Goal: Obtain resource: Download file/media

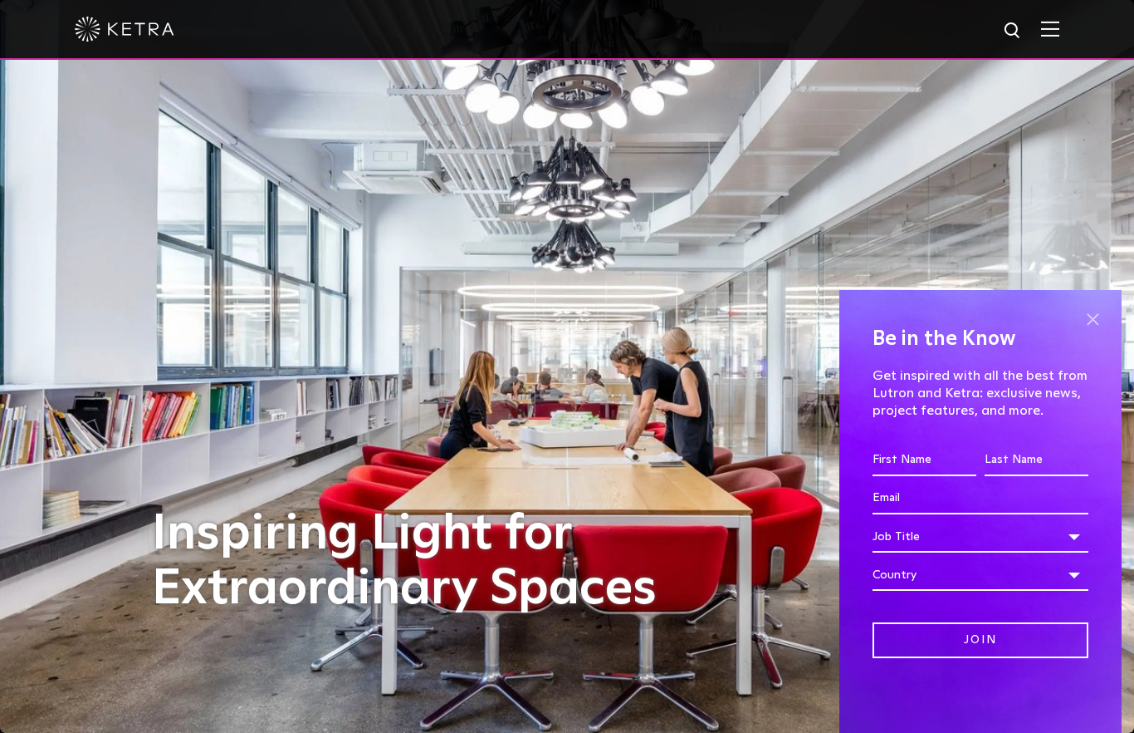
click at [1093, 316] on span at bounding box center [1092, 318] width 25 height 25
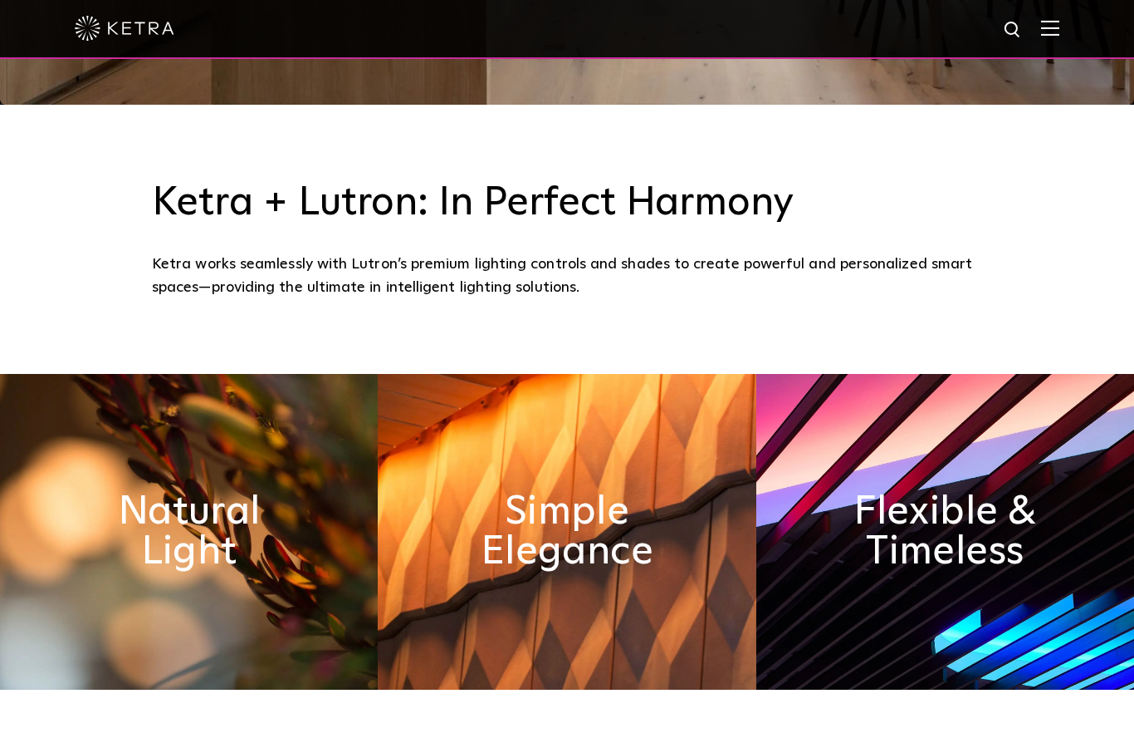
click at [1048, 34] on img at bounding box center [1050, 29] width 18 height 16
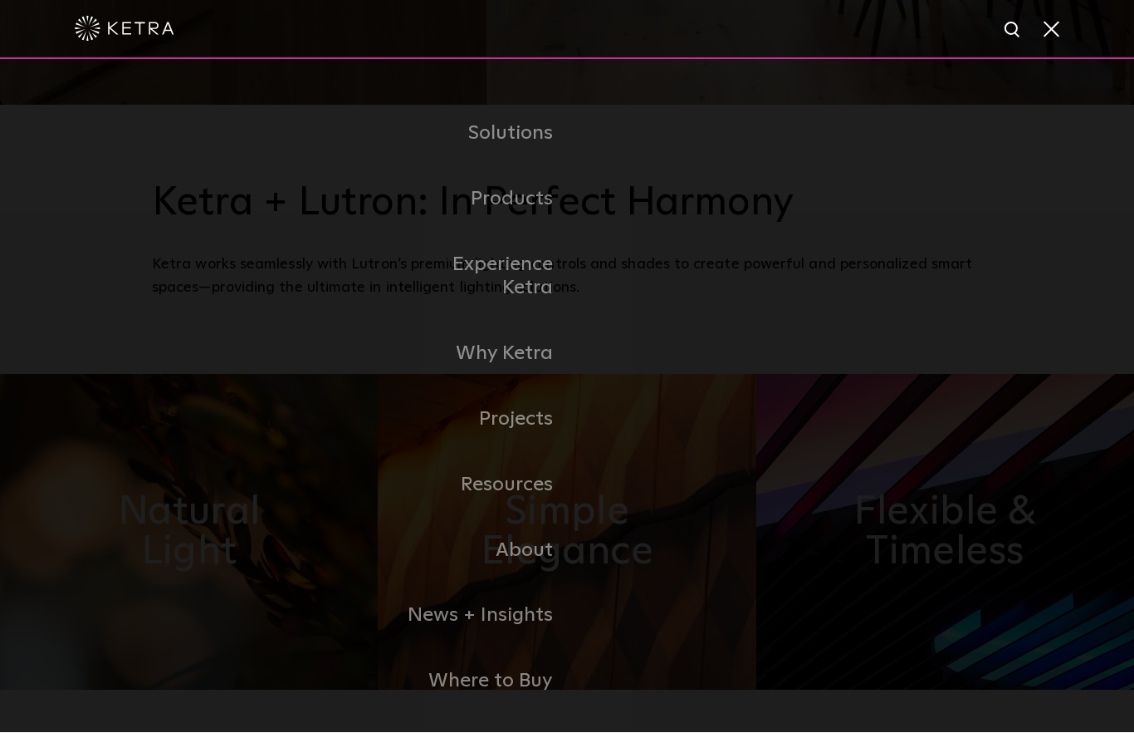
scroll to position [628, 0]
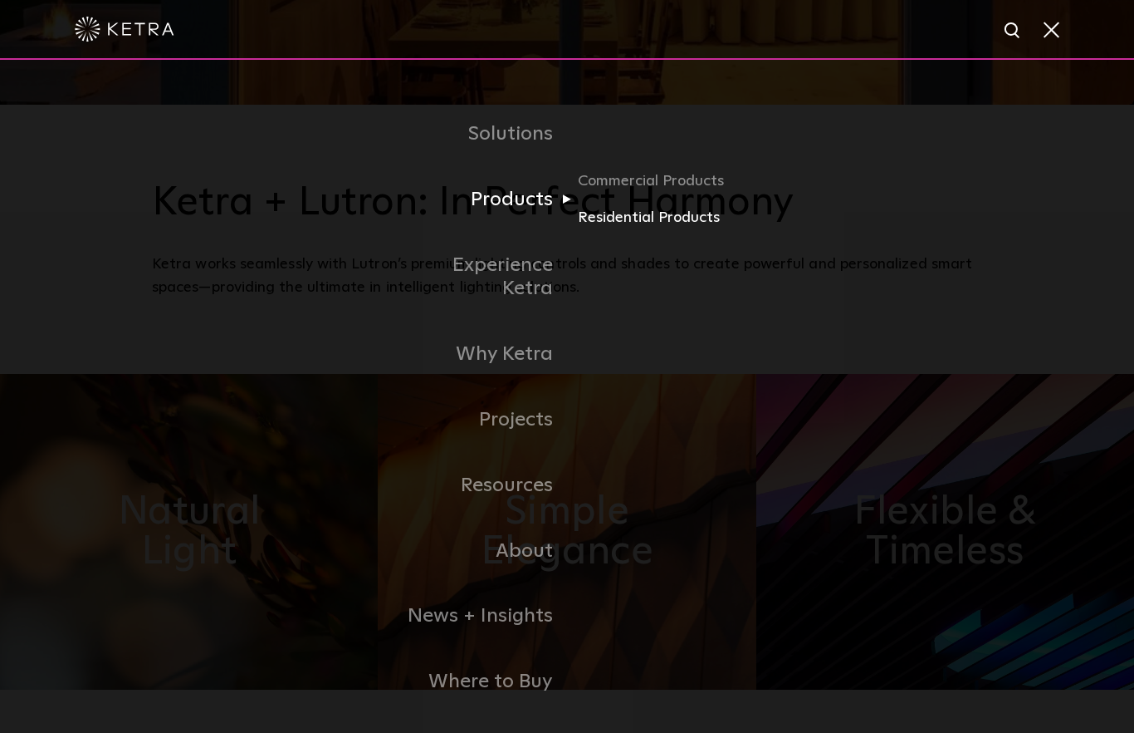
click at [644, 230] on link "Residential Products" at bounding box center [657, 218] width 159 height 24
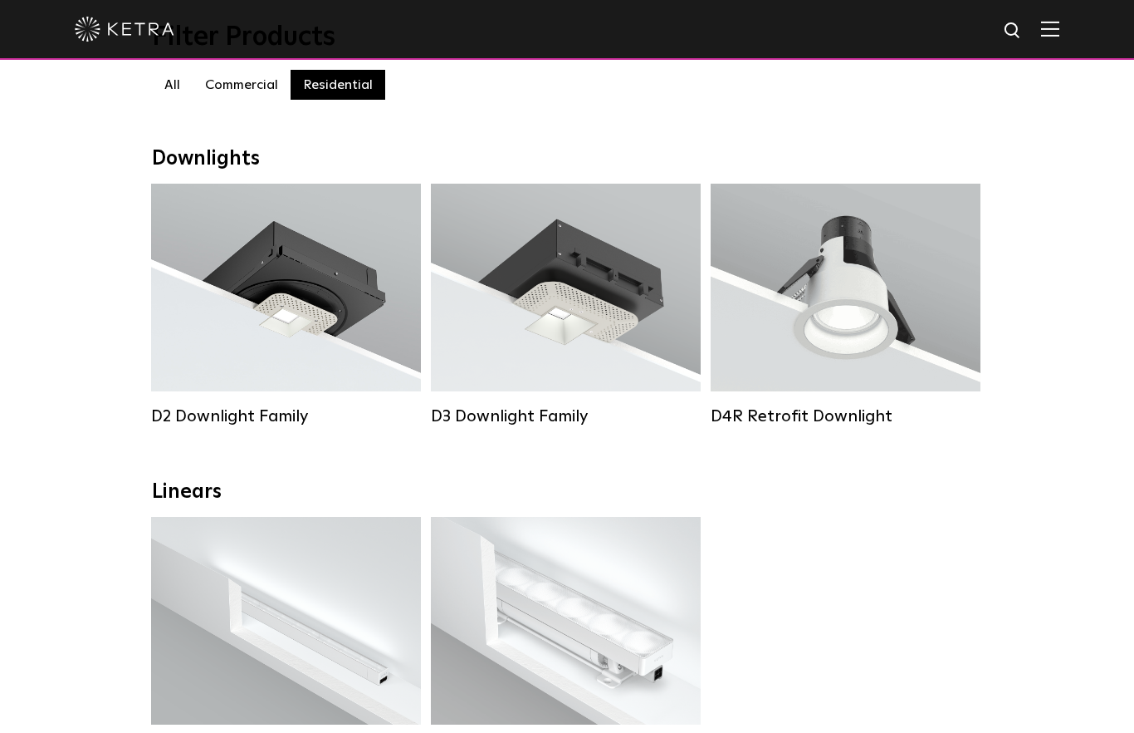
scroll to position [138, 0]
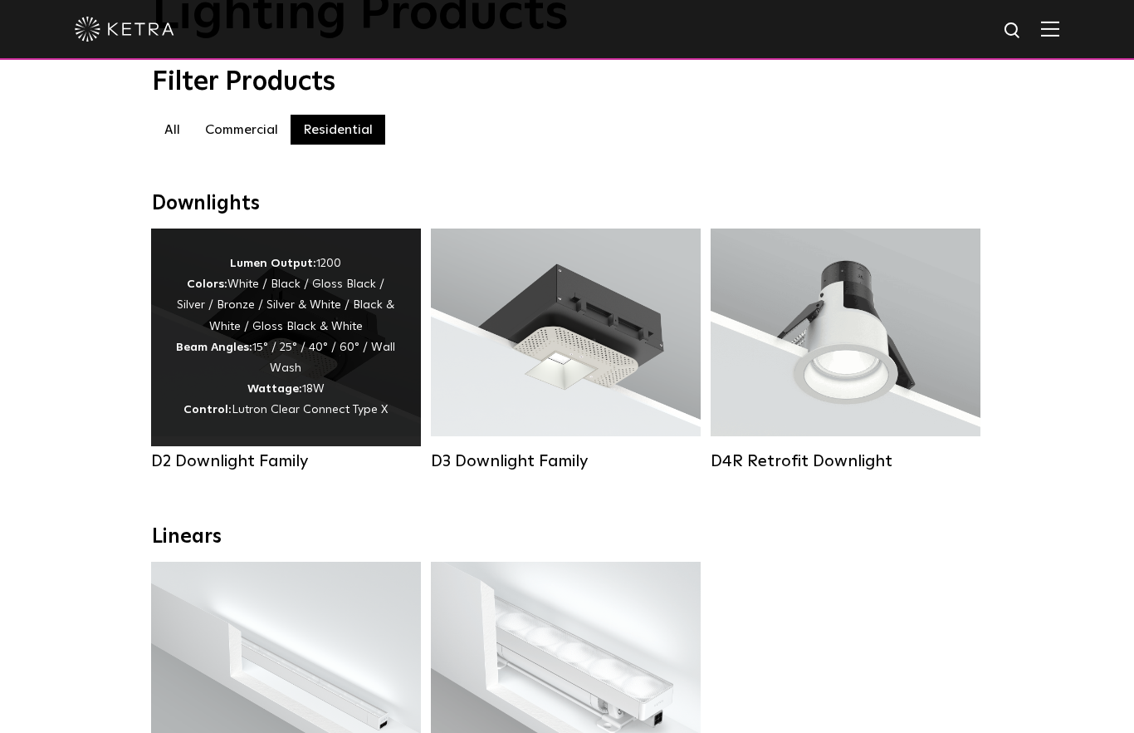
click at [225, 360] on div "Lumen Output: 1200 Colors: White / Black / Gloss Black / Silver / Bronze / Silv…" at bounding box center [286, 337] width 220 height 168
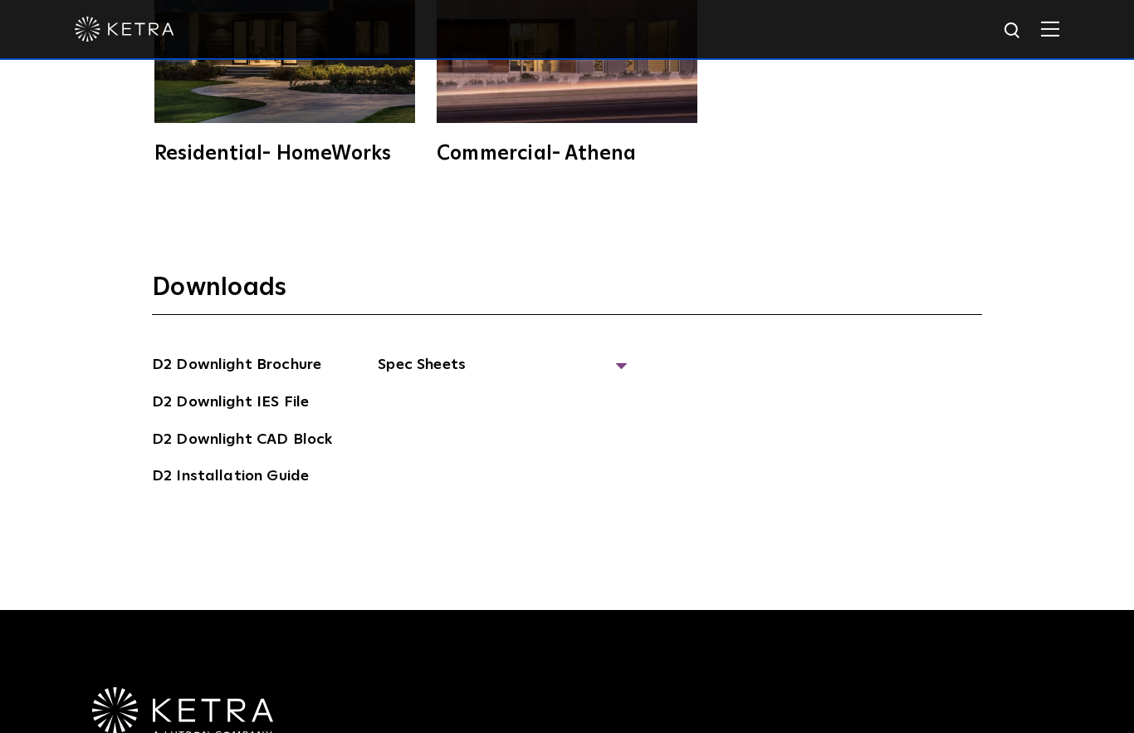
scroll to position [4564, 0]
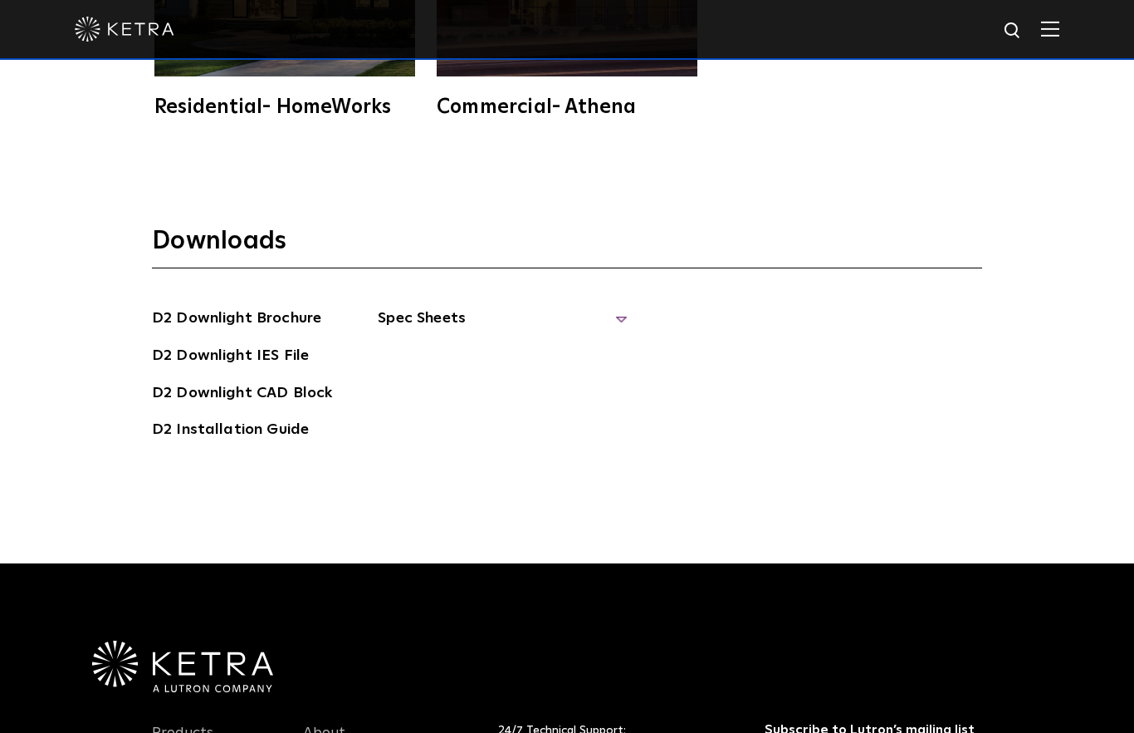
click at [431, 343] on span "Spec Sheets" at bounding box center [502, 324] width 249 height 37
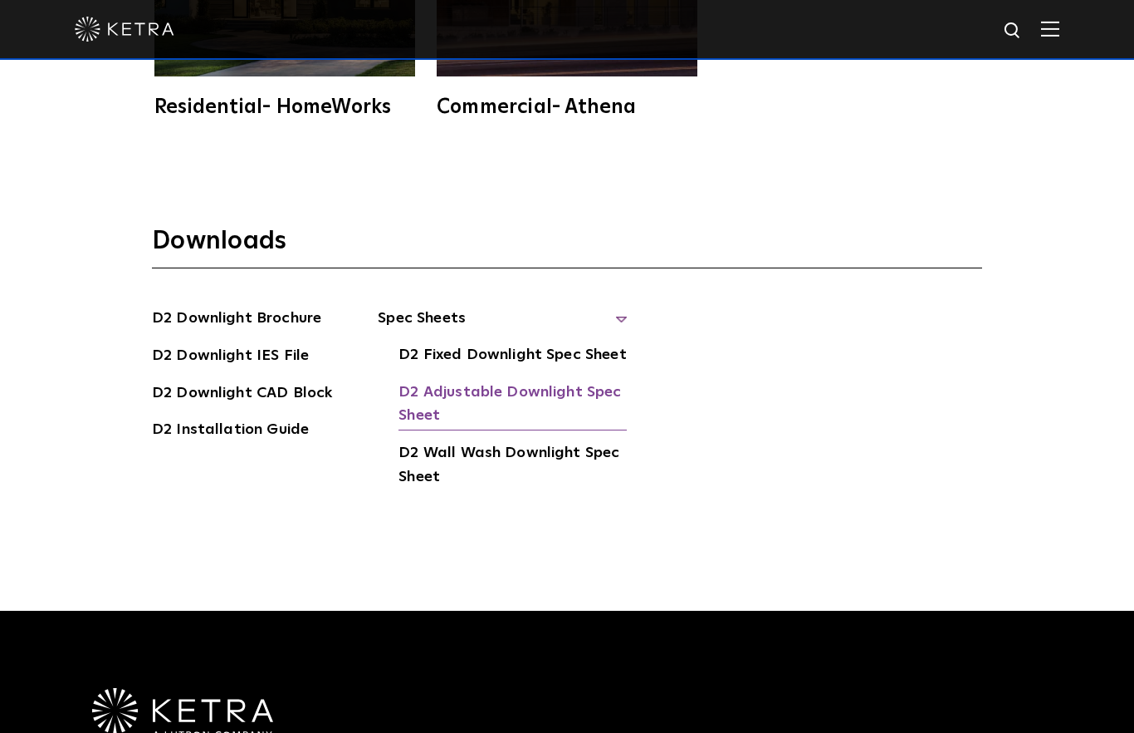
click at [496, 431] on link "D2 Adjustable Downlight Spec Sheet" at bounding box center [513, 405] width 228 height 51
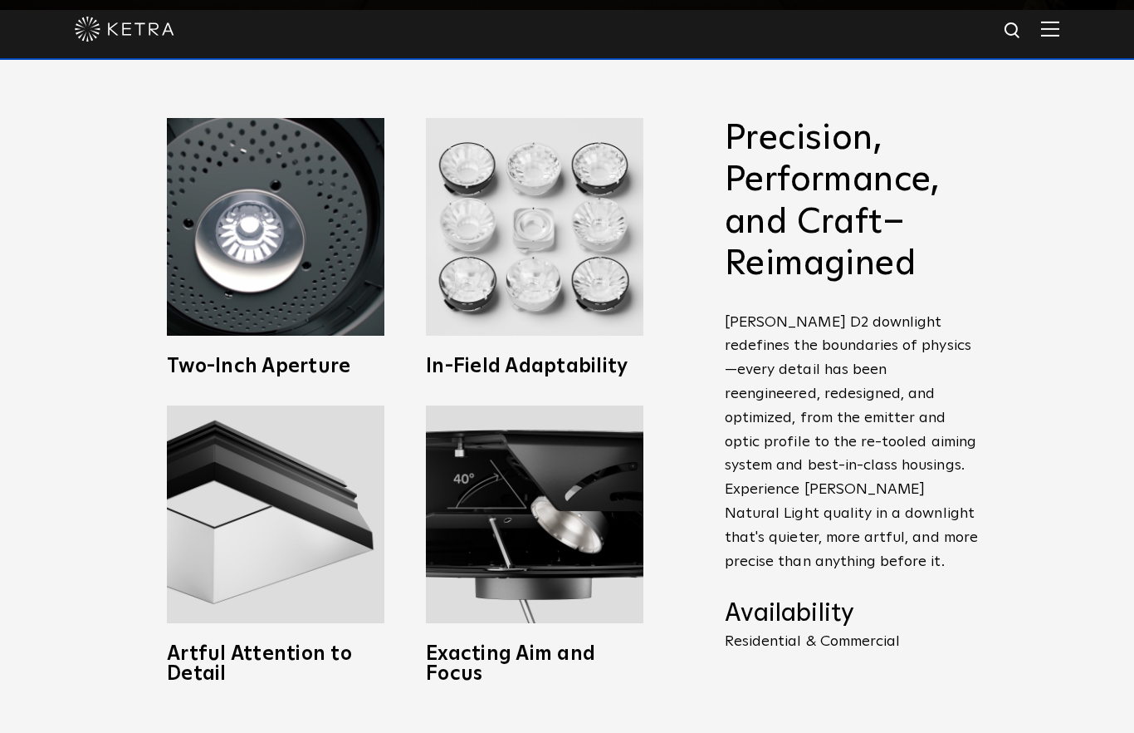
scroll to position [722, 0]
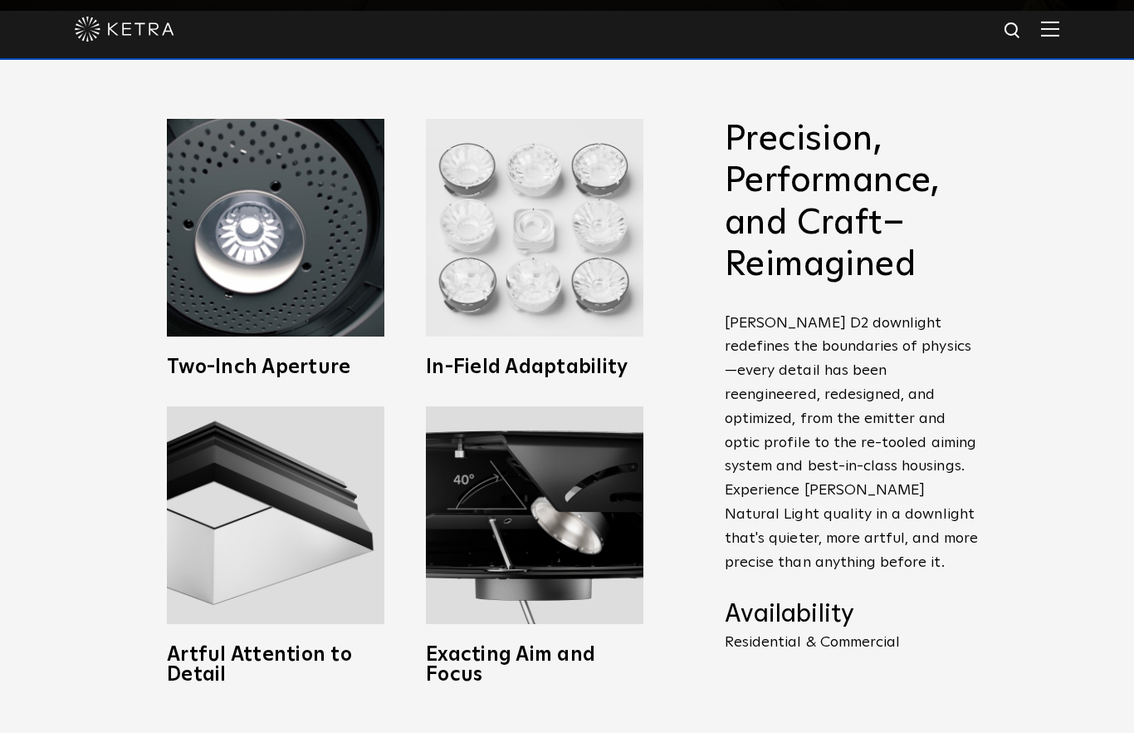
click at [575, 336] on img at bounding box center [535, 228] width 218 height 218
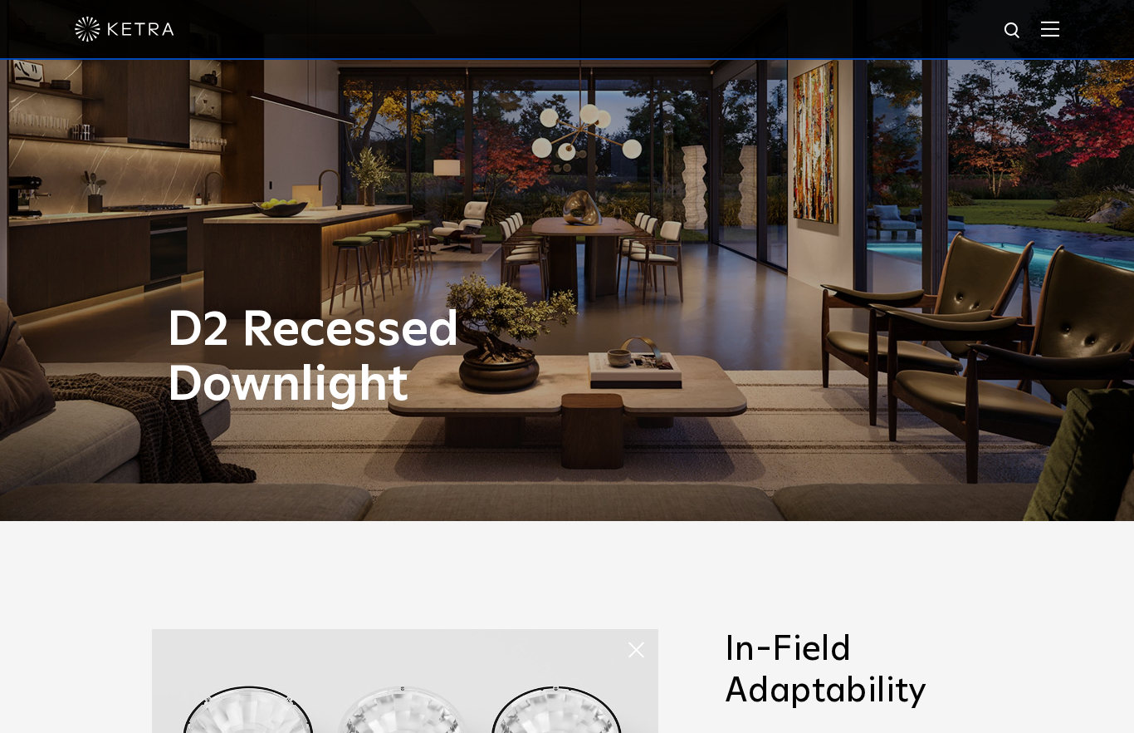
scroll to position [0, 0]
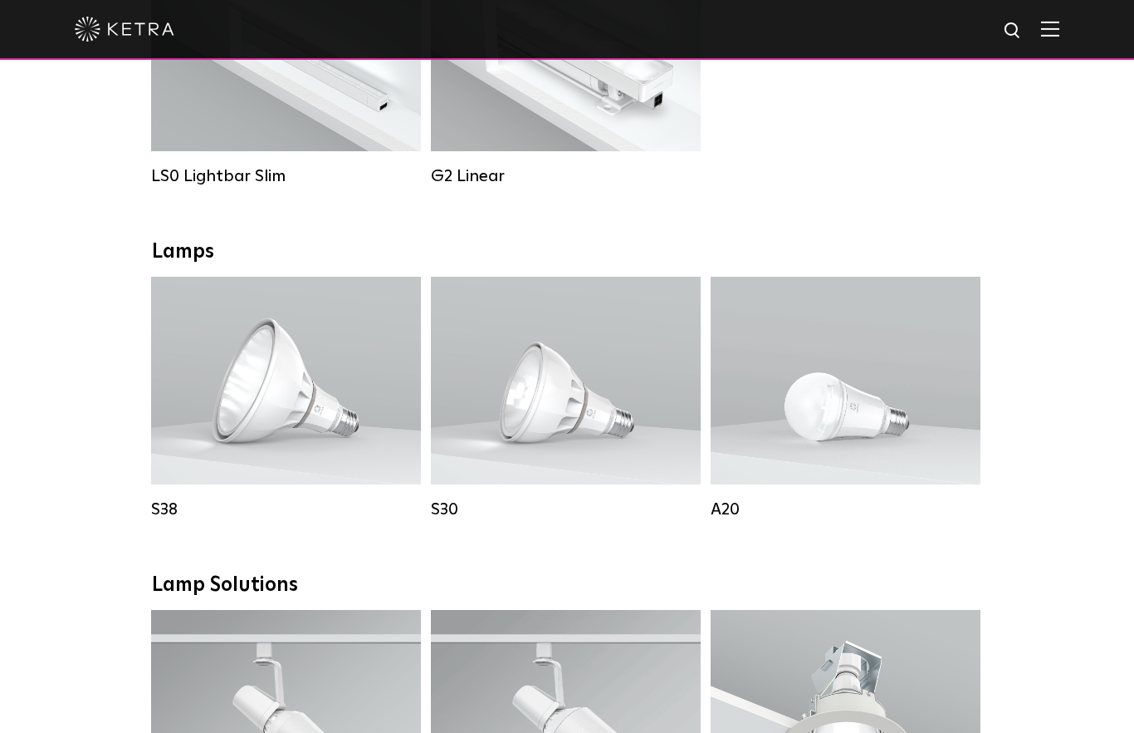
scroll to position [755, 0]
